Goal: Register for event/course

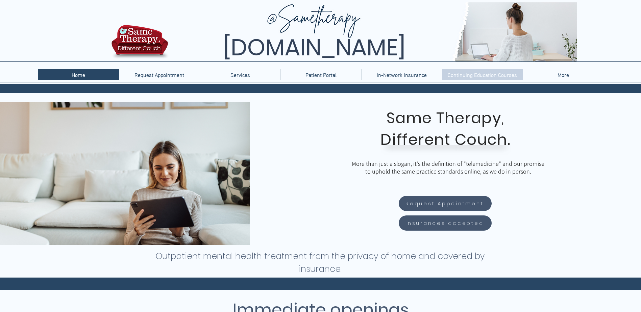
click at [497, 75] on p "Continuing Education Courses" at bounding box center [482, 74] width 76 height 11
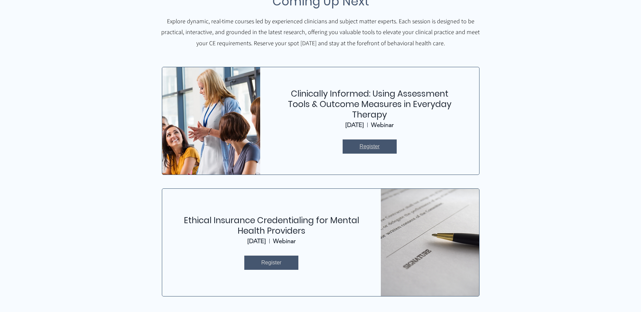
scroll to position [237, 0]
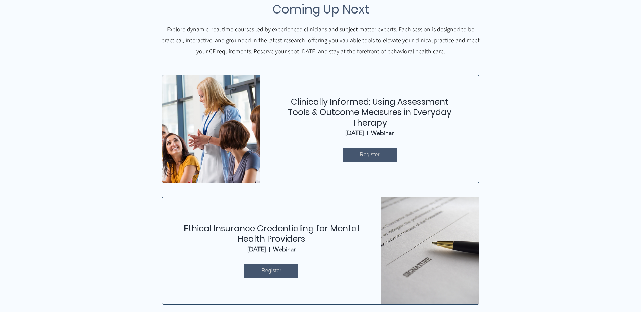
click at [360, 155] on span "Register" at bounding box center [370, 154] width 20 height 7
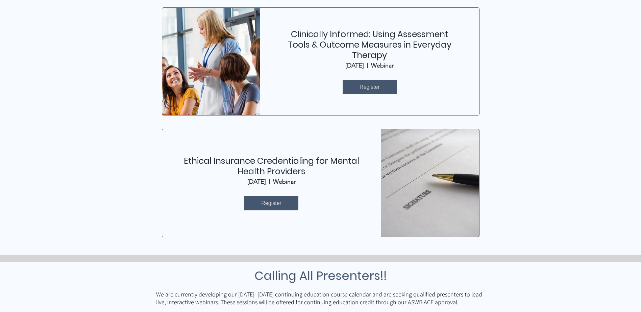
scroll to position [270, 0]
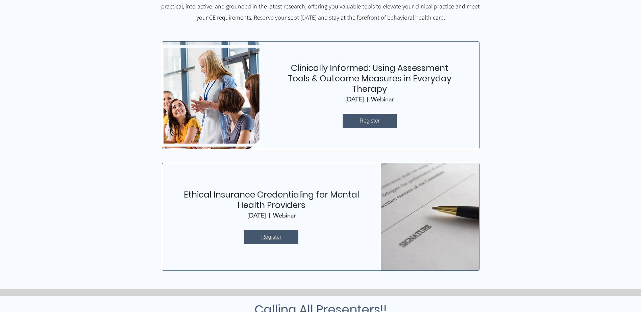
click at [279, 236] on span "Register" at bounding box center [271, 236] width 20 height 7
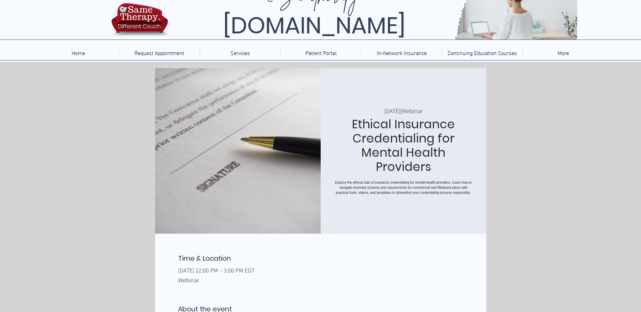
scroll to position [34, 0]
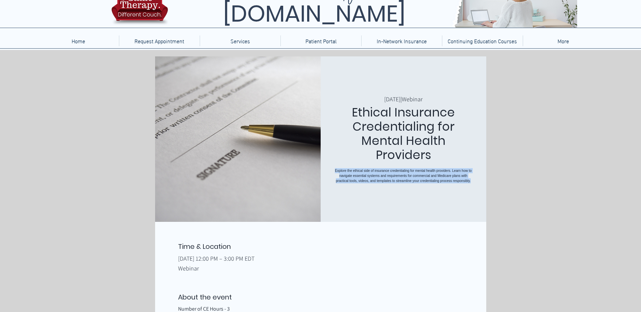
drag, startPoint x: 336, startPoint y: 158, endPoint x: 437, endPoint y: 190, distance: 106.2
click at [437, 183] on p "Explore the ethical side of insurance credentialing for mental health providers…" at bounding box center [403, 175] width 139 height 15
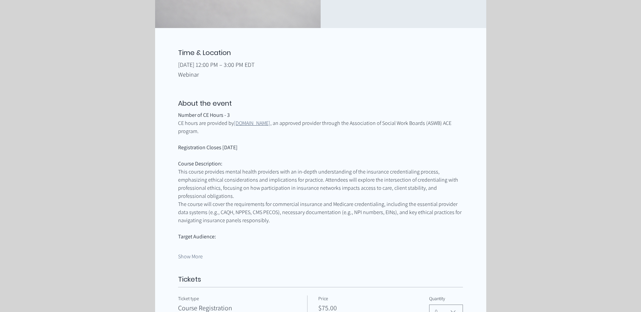
scroll to position [237, 0]
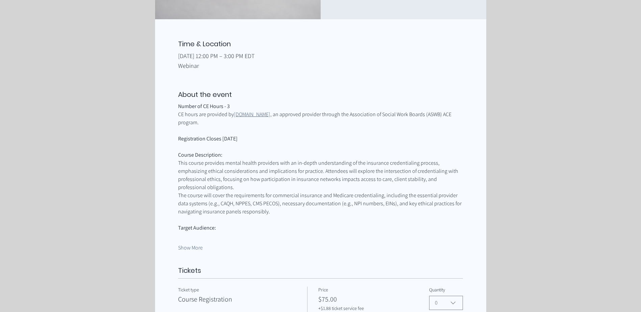
copy p "Explore the ethical side of insurance credentialing for mental health providers…"
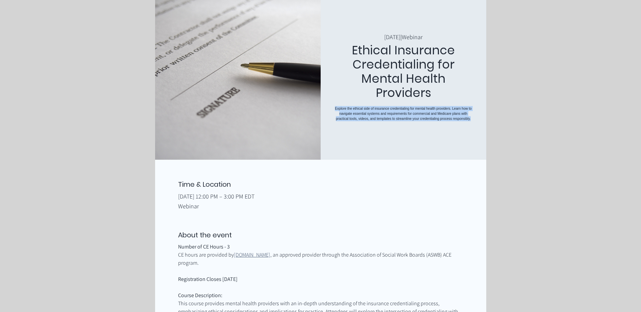
scroll to position [0, 0]
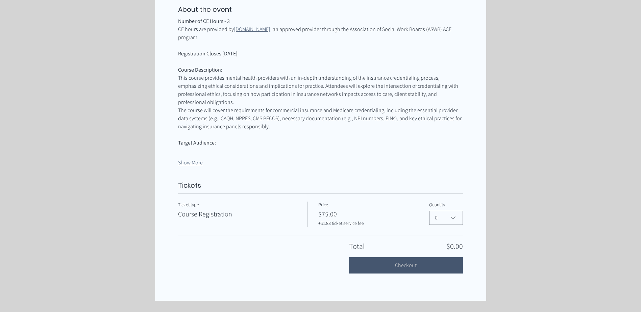
click at [187, 159] on button "Show More" at bounding box center [190, 162] width 25 height 7
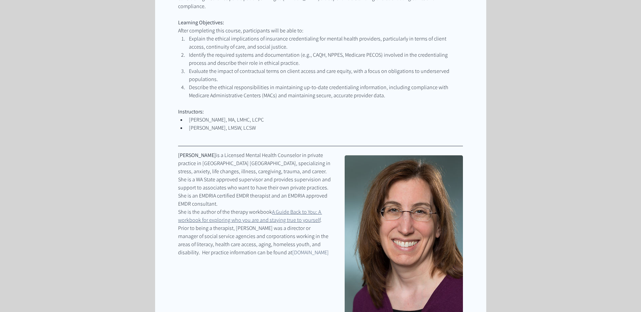
scroll to position [491, 0]
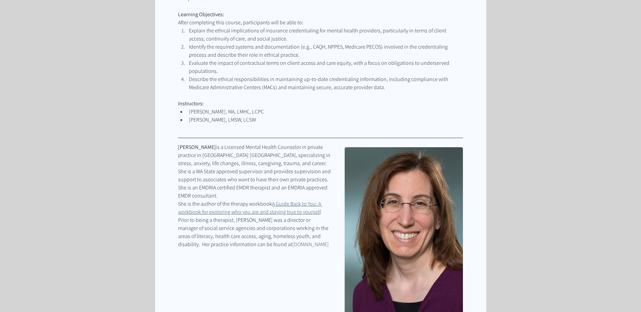
click at [226, 108] on span "Maureen Kane, MA, LMHC, LCPC" at bounding box center [226, 111] width 75 height 7
drag, startPoint x: 189, startPoint y: 96, endPoint x: 261, endPoint y: 96, distance: 72.3
click at [261, 108] on span "Maureen Kane, MA, LMHC, LCPC" at bounding box center [326, 112] width 274 height 8
copy span "Maureen Kane, MA, LMHC, LCPC"
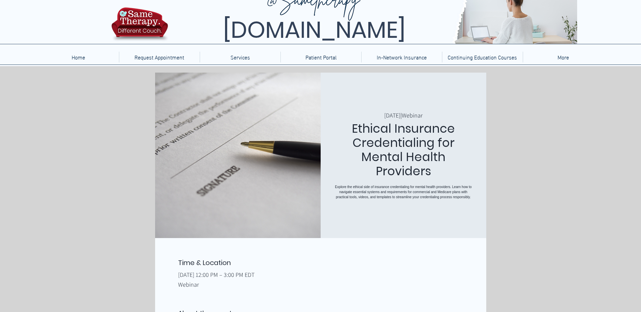
scroll to position [0, 0]
